Goal: Transaction & Acquisition: Download file/media

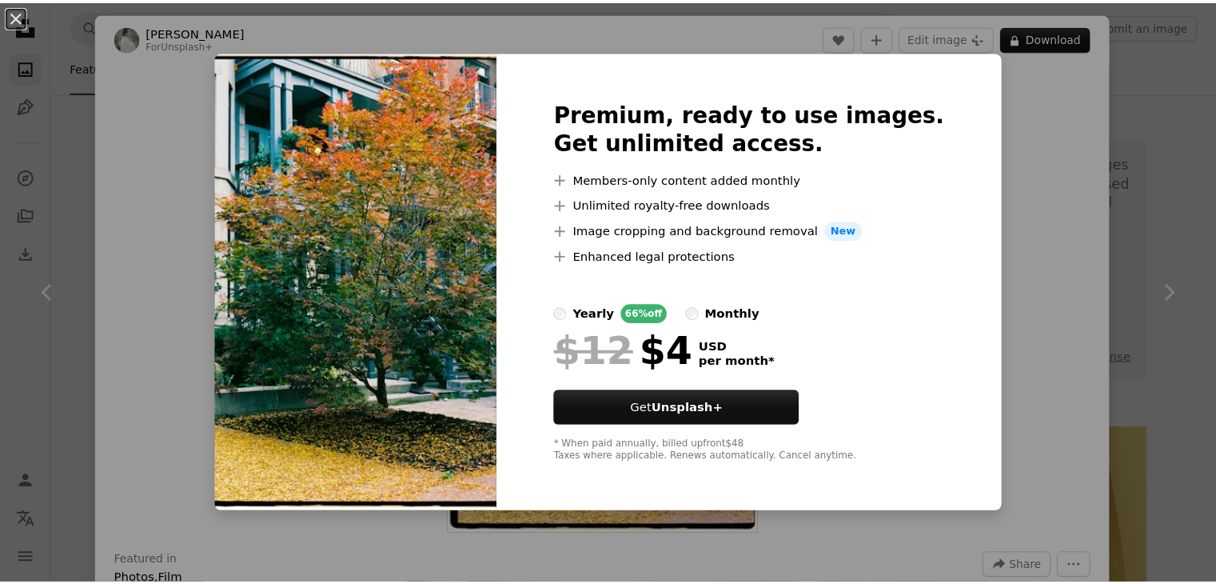
scroll to position [1568, 0]
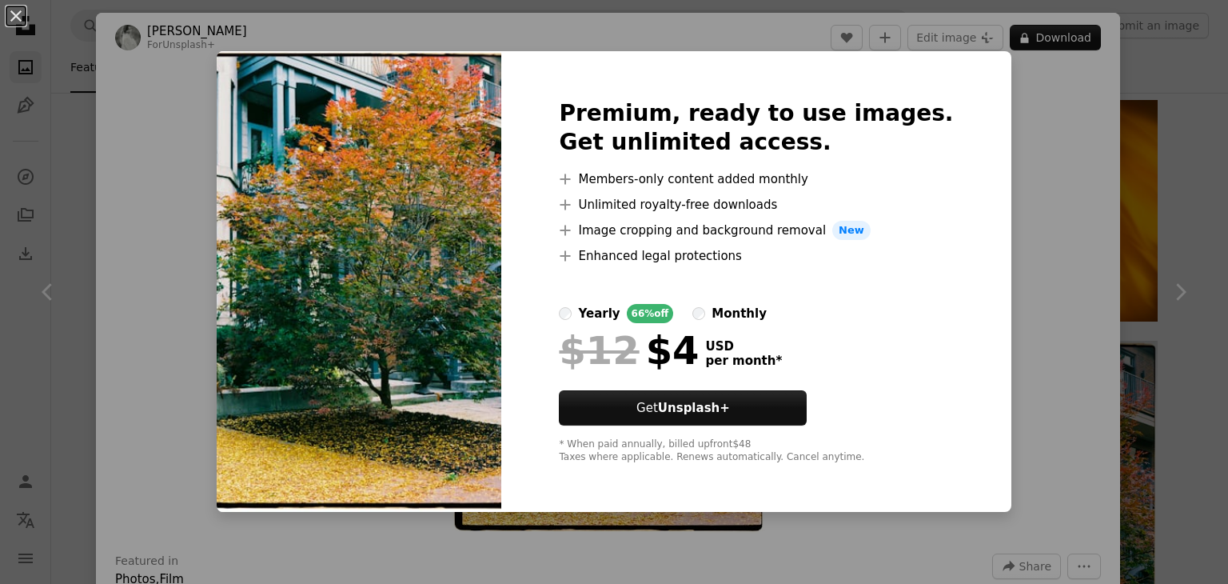
click at [1017, 278] on div "An X shape Premium, ready to use images. Get unlimited access. A plus sign Memb…" at bounding box center [614, 292] width 1228 height 584
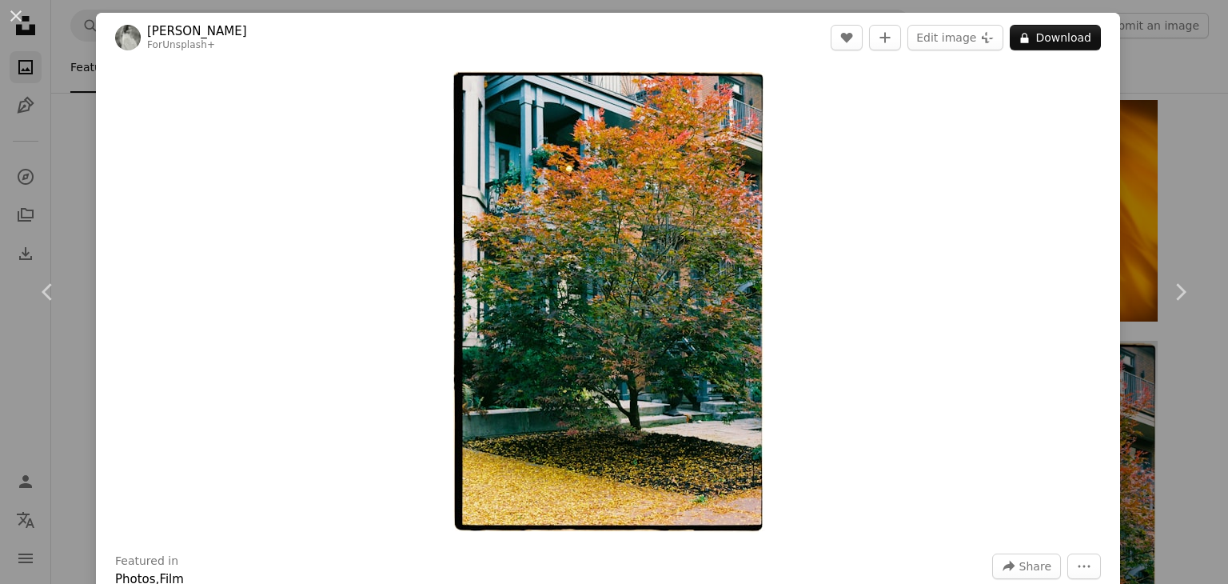
click at [1196, 126] on div "An X shape Chevron left Chevron right [PERSON_NAME] For Unsplash+ A heart A plu…" at bounding box center [614, 292] width 1228 height 584
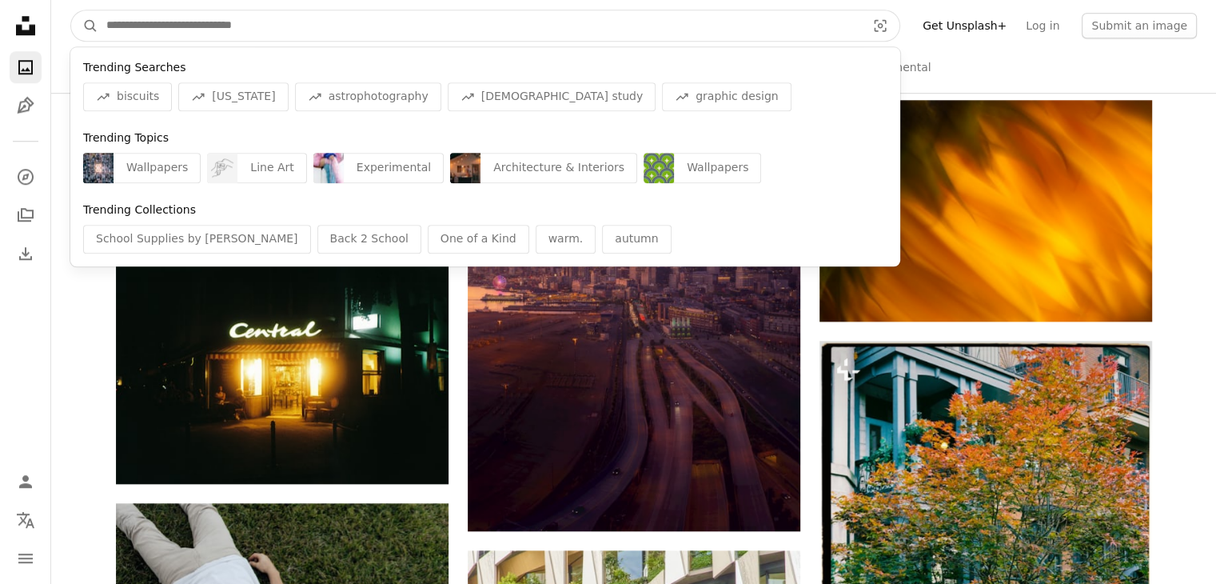
click at [579, 27] on input "Find visuals sitewide" at bounding box center [479, 25] width 763 height 30
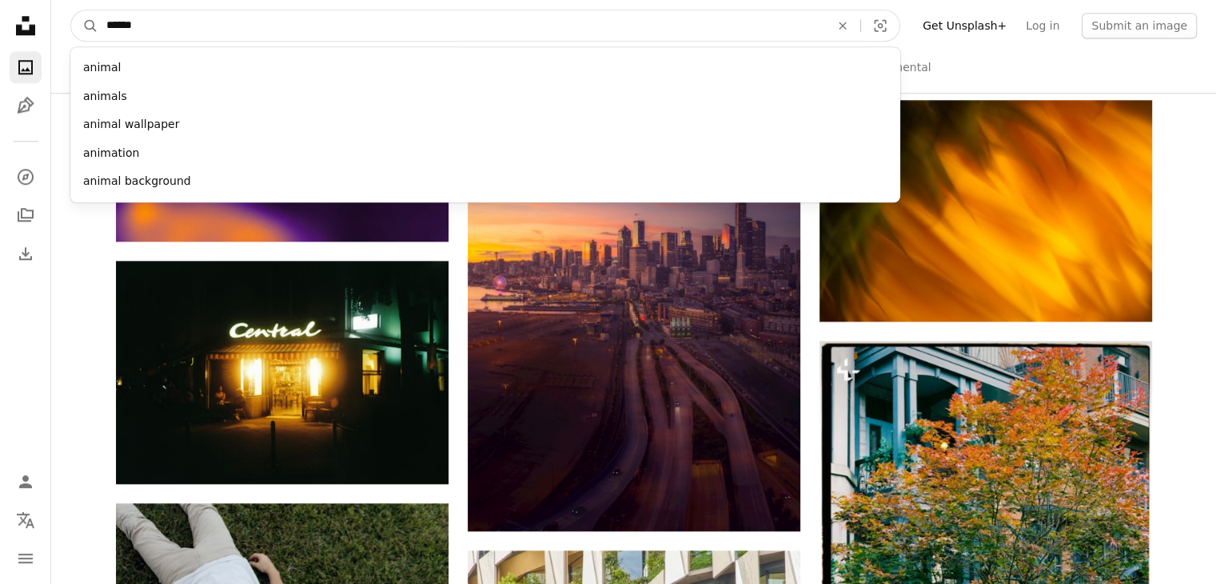
type input "*******"
click button "A magnifying glass" at bounding box center [84, 25] width 27 height 30
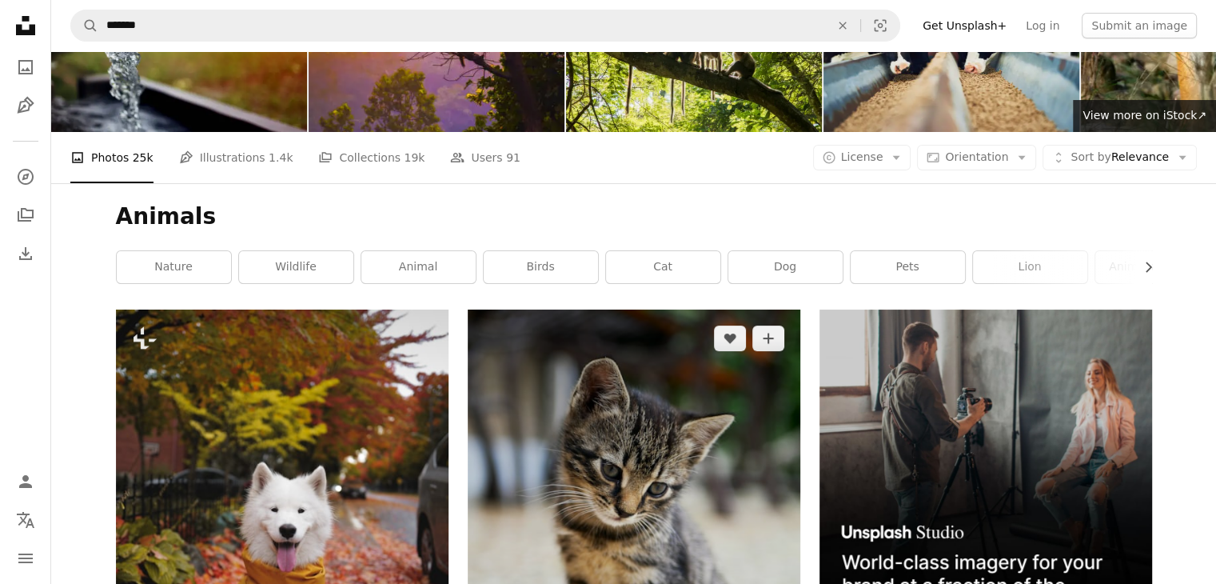
scroll to position [128, 0]
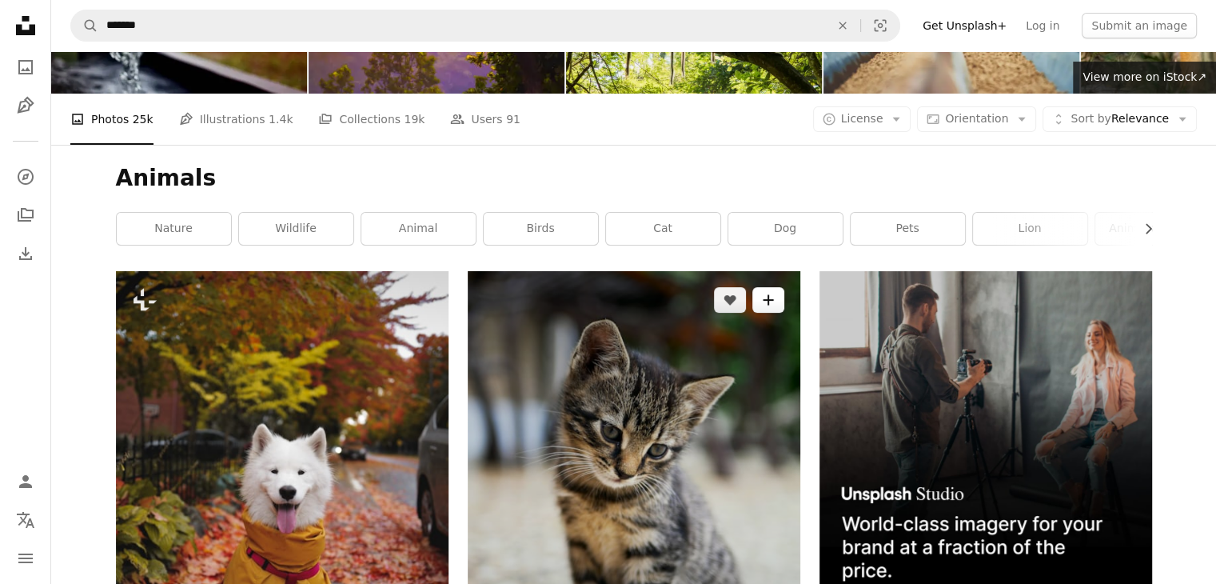
click at [763, 294] on icon "A plus sign" at bounding box center [768, 300] width 13 height 13
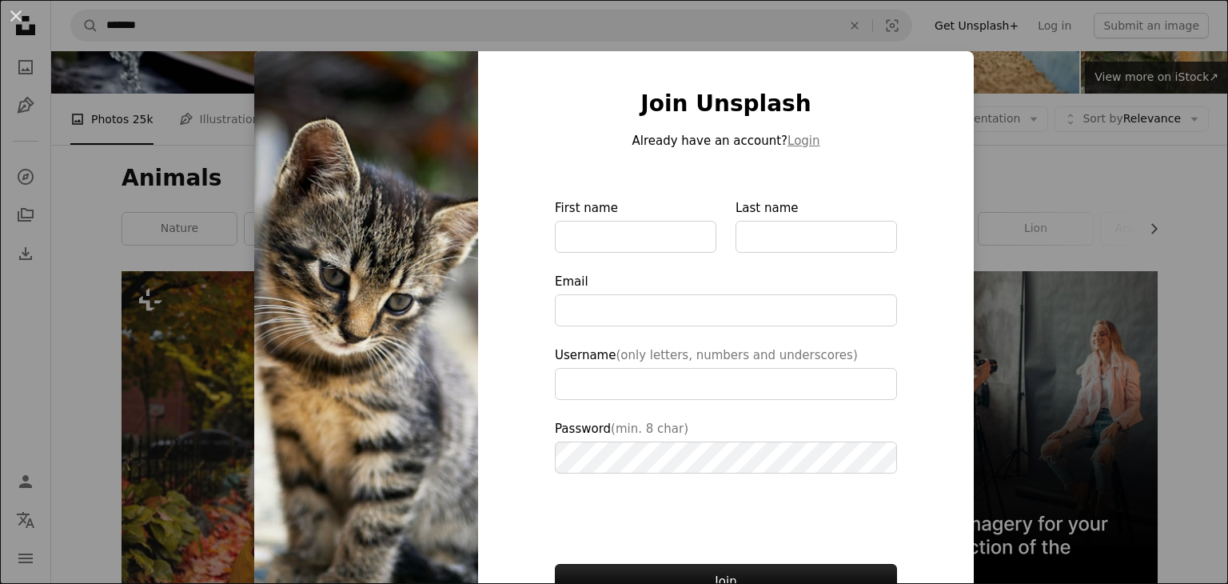
click at [1001, 180] on div "An X shape Join Unsplash Already have an account? Login First name Last name Em…" at bounding box center [614, 292] width 1228 height 584
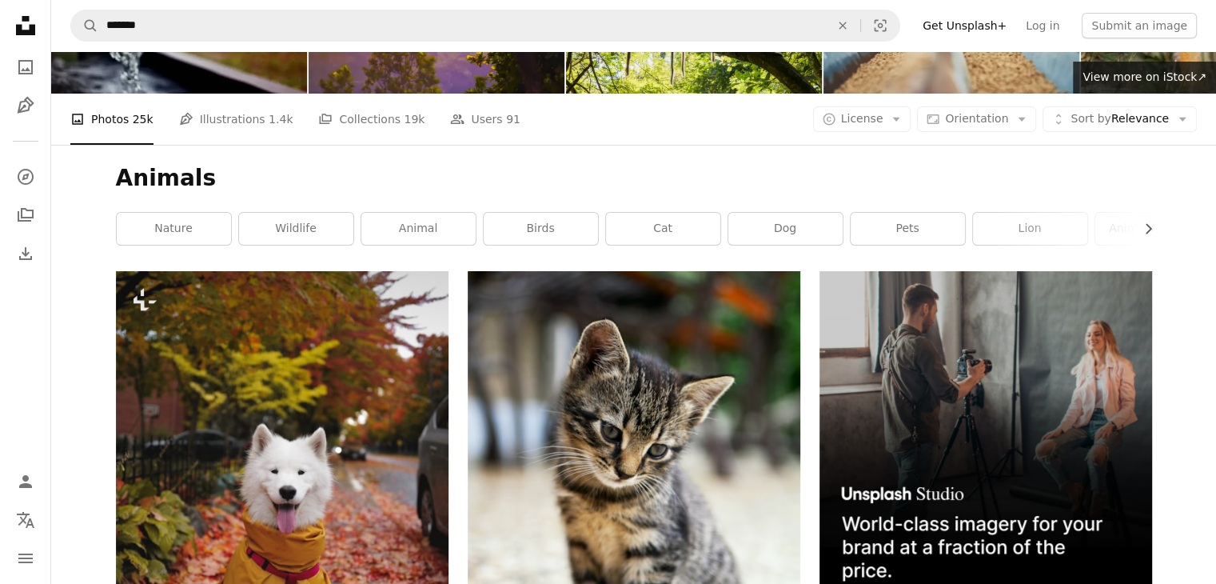
click at [961, 151] on div "Animals Chevron right nature wildlife animal birds cat dog pets lion animals na…" at bounding box center [634, 208] width 1075 height 126
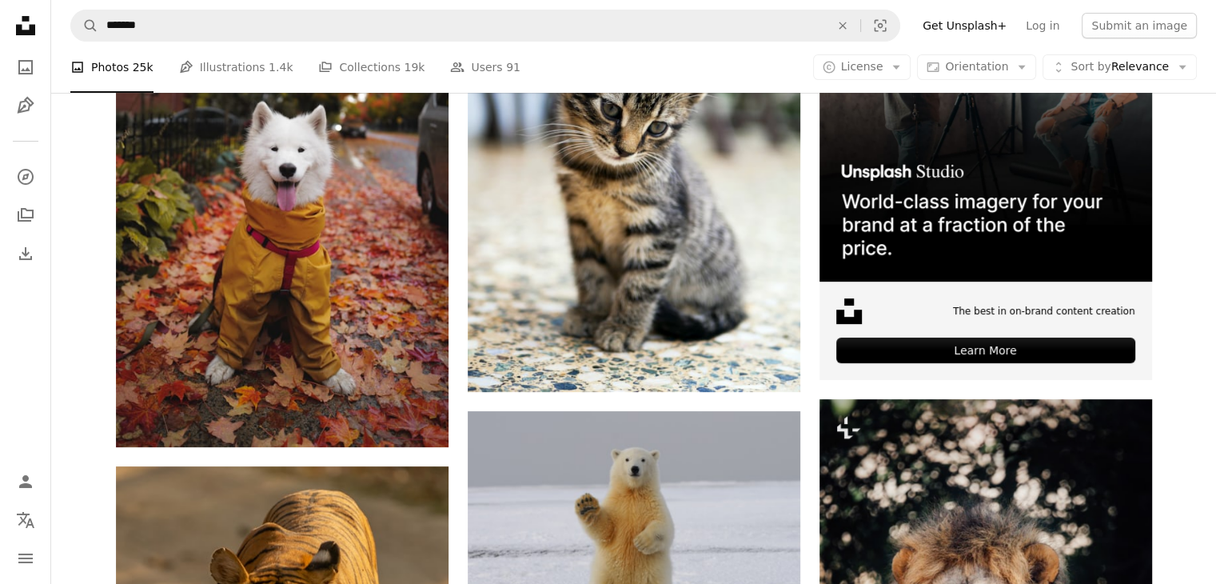
scroll to position [451, 0]
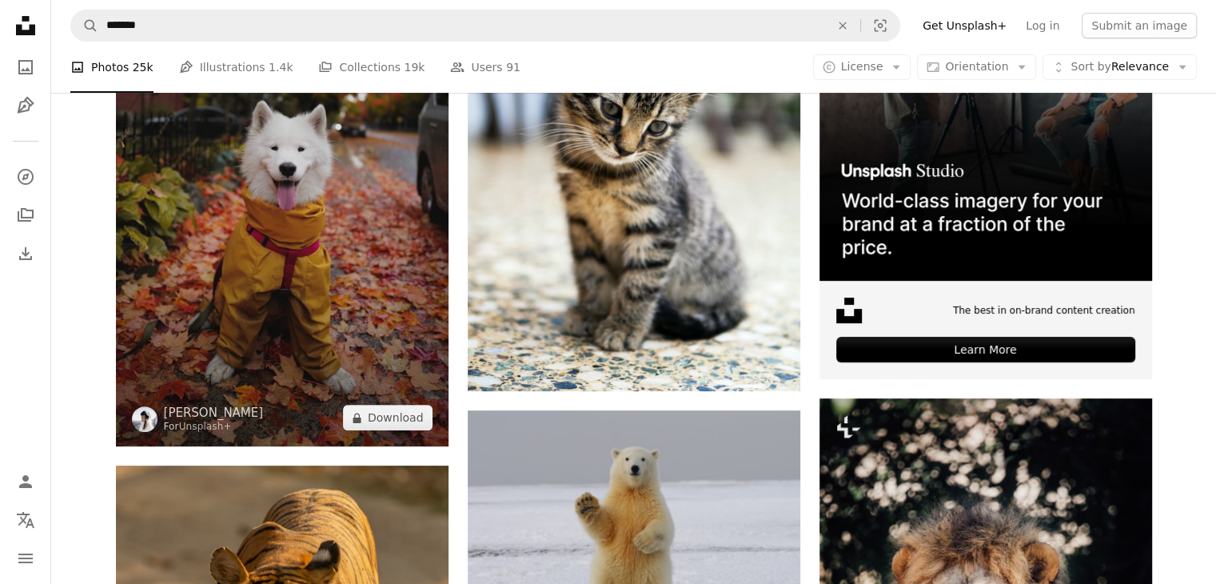
drag, startPoint x: 374, startPoint y: 369, endPoint x: 275, endPoint y: 239, distance: 163.2
click at [275, 239] on img at bounding box center [282, 197] width 333 height 498
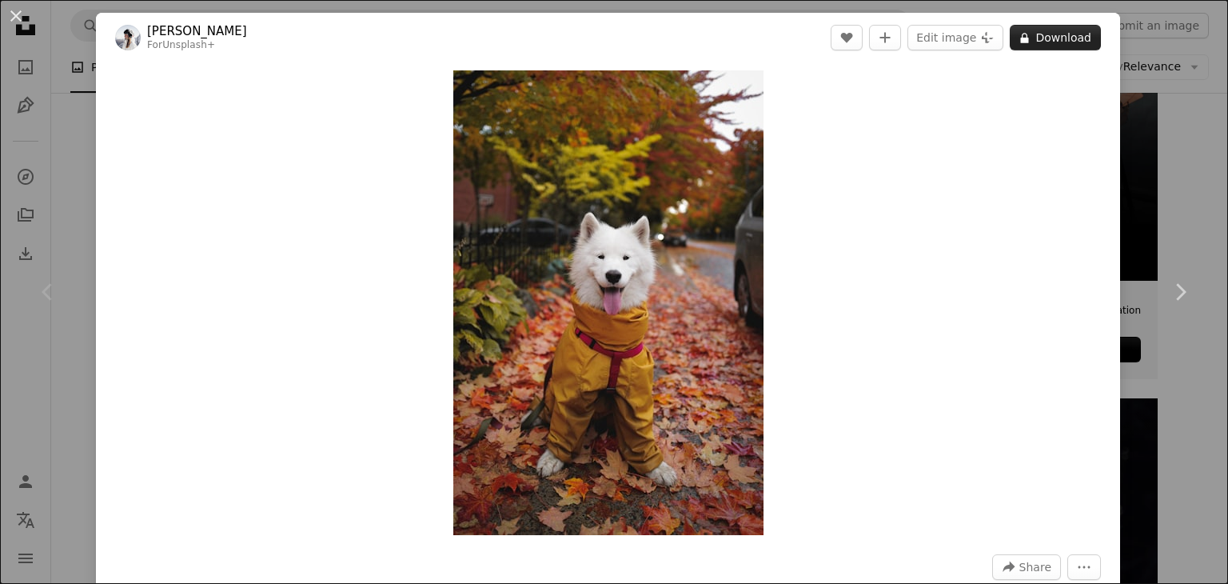
click at [1021, 33] on icon at bounding box center [1025, 38] width 8 height 10
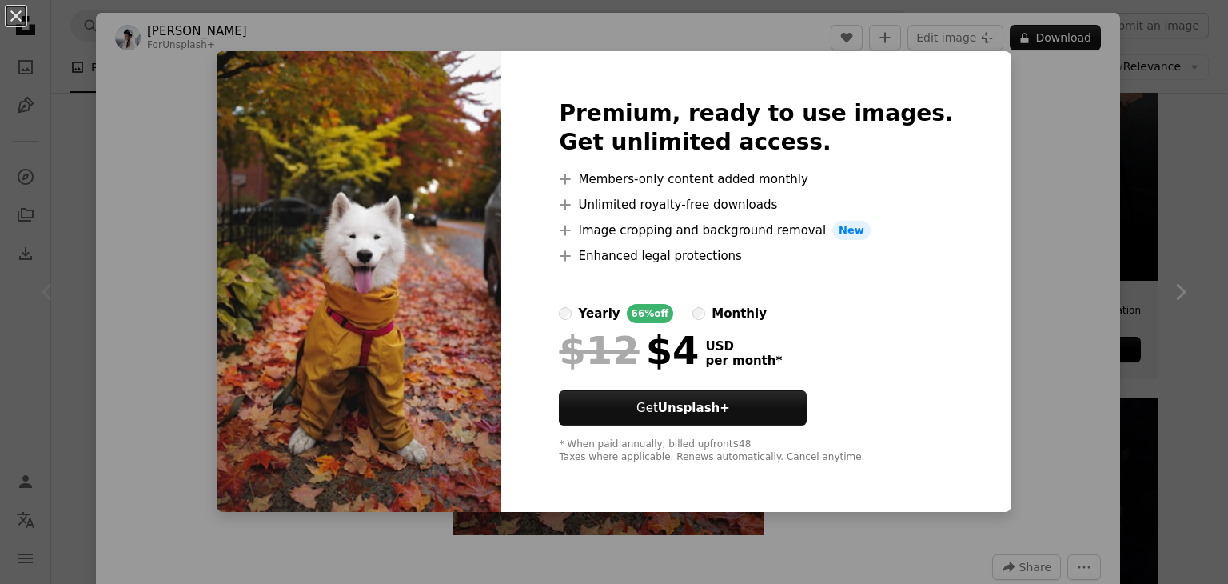
click at [1107, 250] on div "An X shape Premium, ready to use images. Get unlimited access. A plus sign Memb…" at bounding box center [614, 292] width 1228 height 584
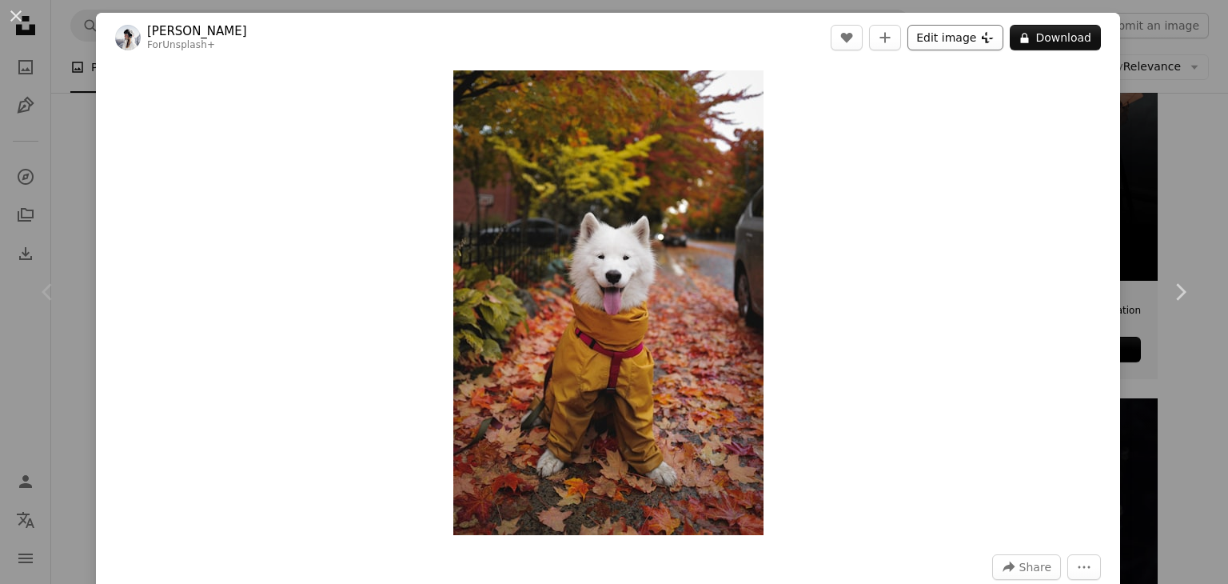
click at [983, 33] on icon "Plus sign for Unsplash+" at bounding box center [987, 37] width 13 height 13
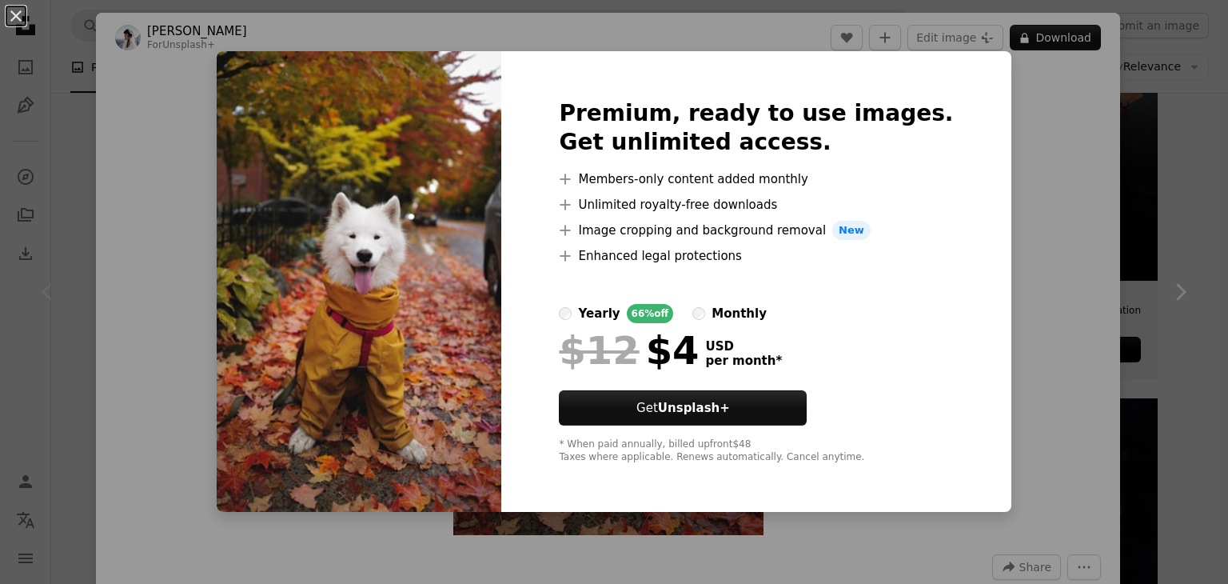
click at [1021, 305] on div "An X shape Premium, ready to use images. Get unlimited access. A plus sign Memb…" at bounding box center [614, 292] width 1228 height 584
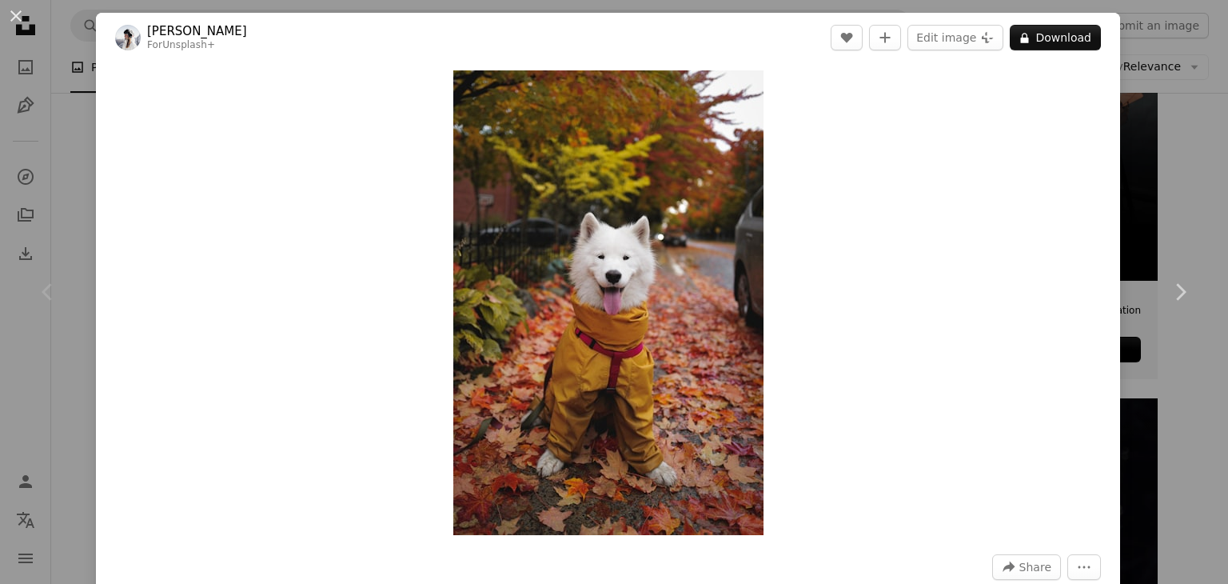
click at [1152, 168] on div "An X shape Chevron left Chevron right [PERSON_NAME] For Unsplash+ A heart A plu…" at bounding box center [614, 292] width 1228 height 584
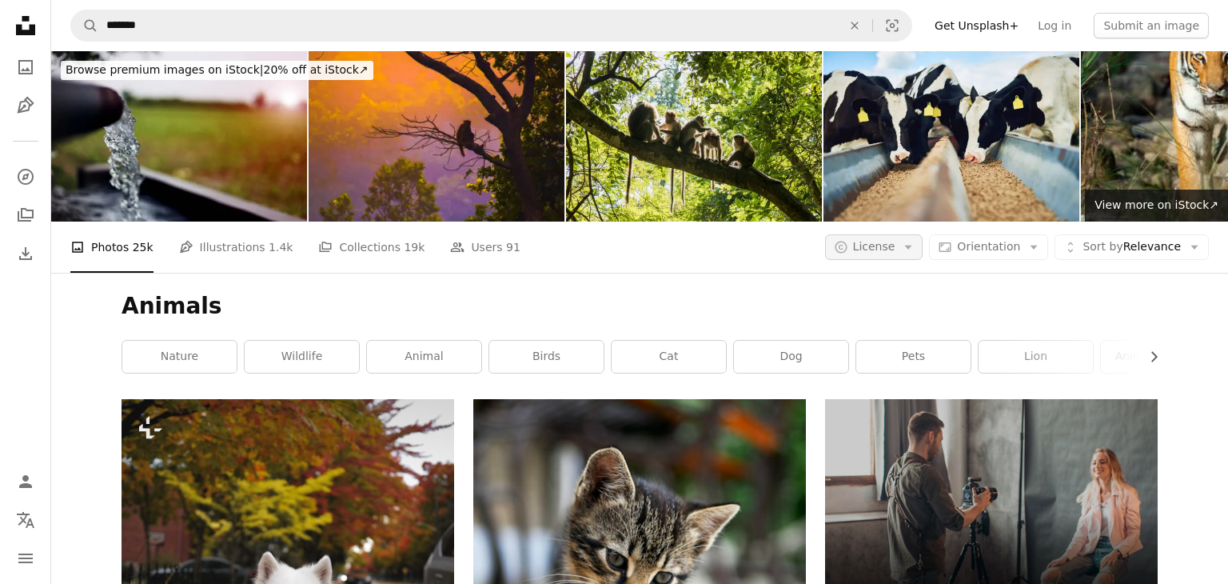
scroll to position [35, 0]
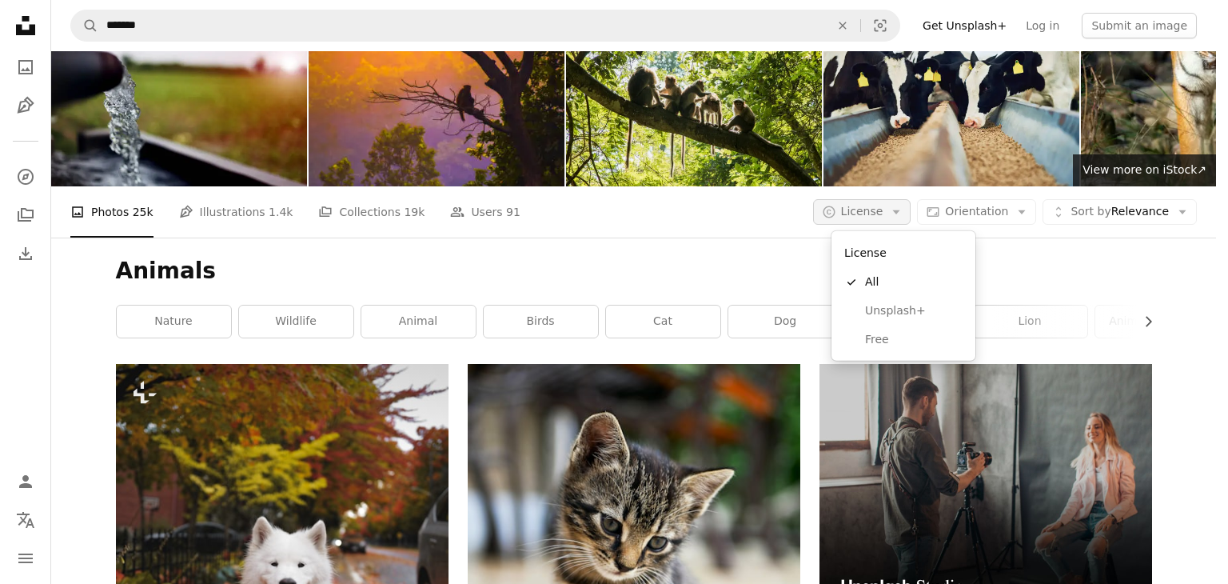
click at [904, 214] on icon "Arrow down" at bounding box center [896, 212] width 14 height 14
click at [874, 343] on span "Free" at bounding box center [914, 340] width 98 height 16
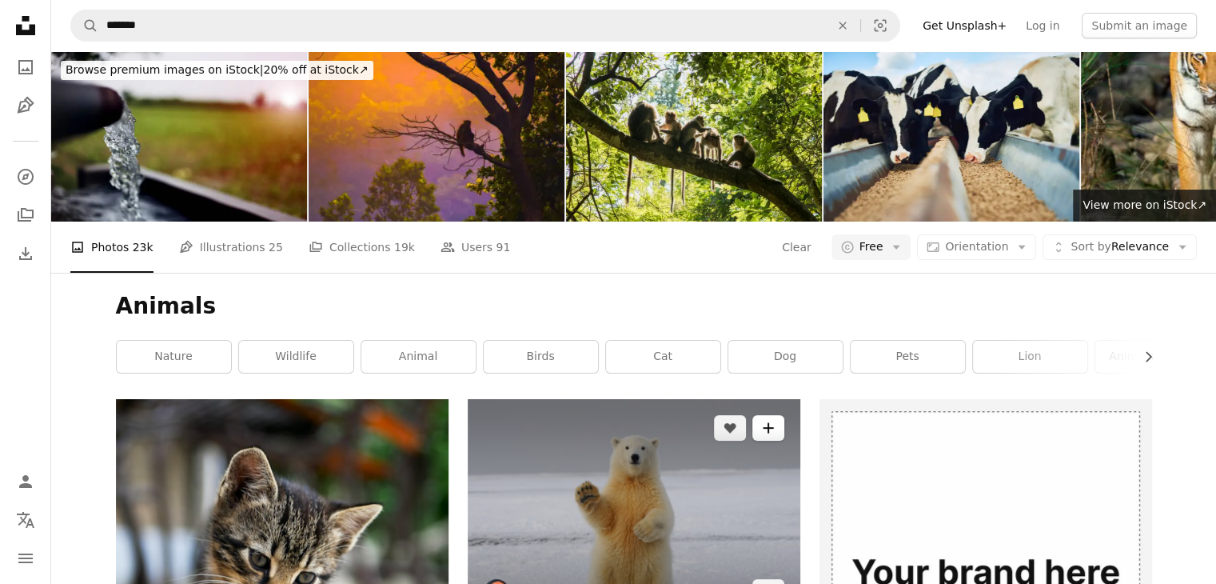
click at [772, 431] on icon "A plus sign" at bounding box center [768, 427] width 13 height 13
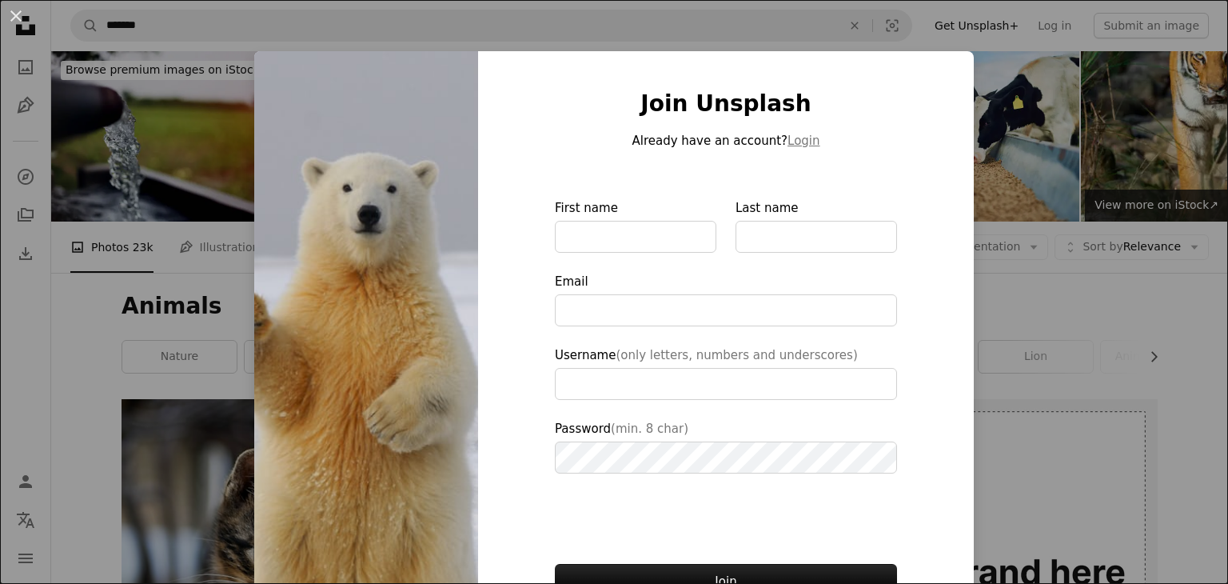
click at [1007, 304] on div "An X shape Join Unsplash Already have an account? Login First name Last name Em…" at bounding box center [614, 292] width 1228 height 584
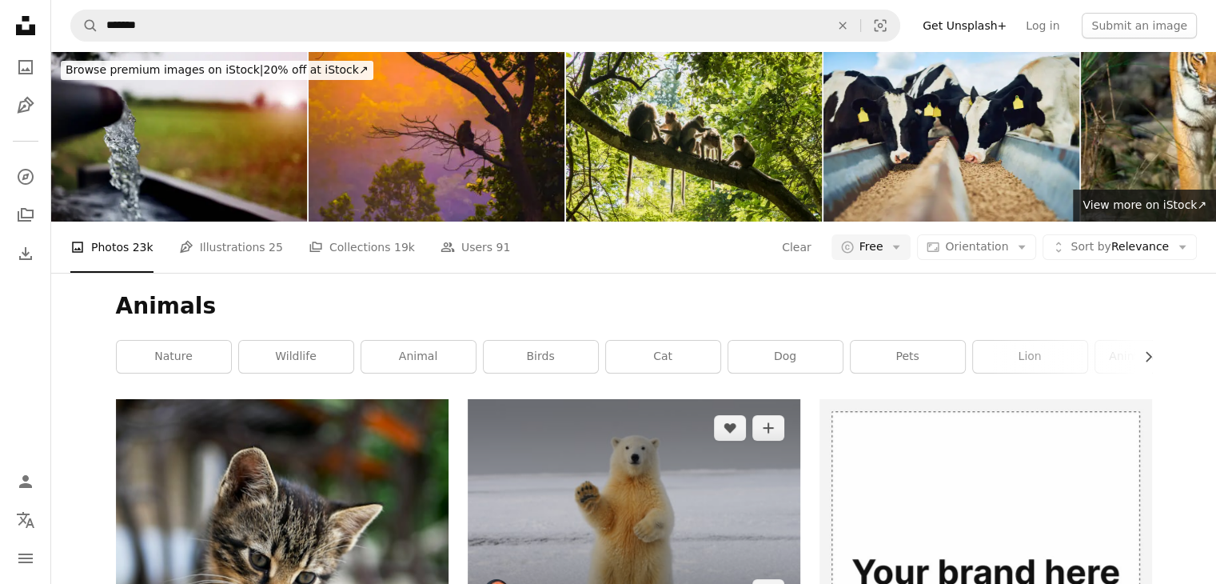
scroll to position [192, 0]
click at [771, 579] on link "Arrow pointing down" at bounding box center [769, 592] width 32 height 26
